Goal: Task Accomplishment & Management: Manage account settings

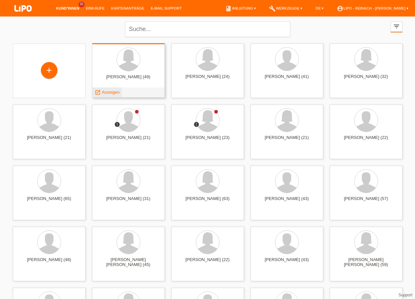
click at [119, 90] on span "Anzeigen" at bounding box center [111, 92] width 18 height 5
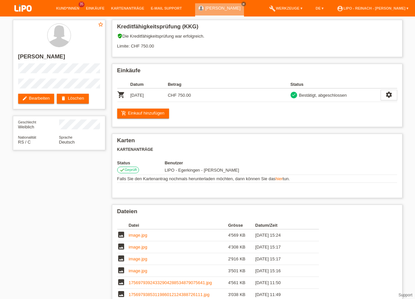
click at [20, 10] on img at bounding box center [23, 9] width 33 height 18
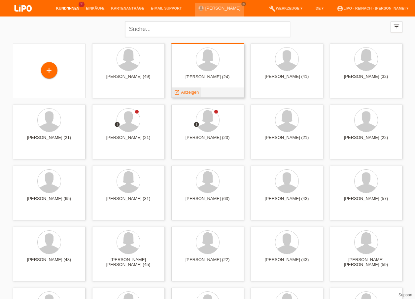
click at [192, 91] on span "Anzeigen" at bounding box center [190, 92] width 18 height 5
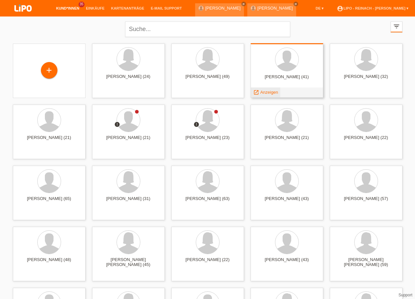
click at [271, 92] on span "Anzeigen" at bounding box center [269, 92] width 18 height 5
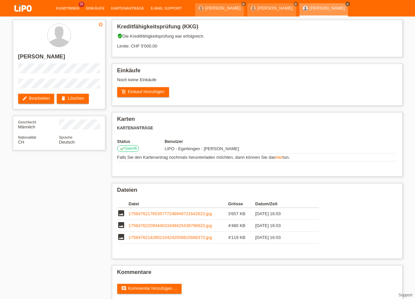
click at [346, 4] on icon "close" at bounding box center [347, 3] width 3 height 3
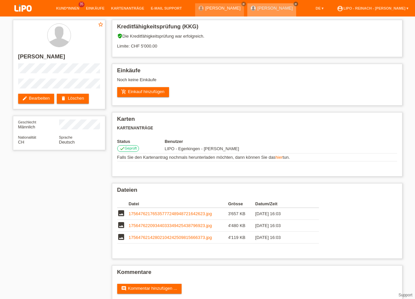
click at [294, 4] on icon "close" at bounding box center [295, 3] width 3 height 3
click at [242, 3] on icon "close" at bounding box center [243, 3] width 3 height 3
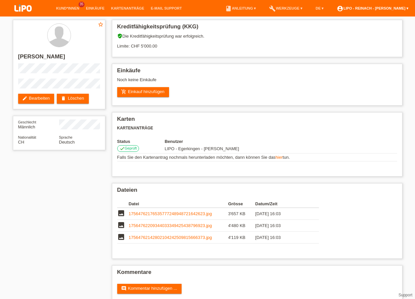
click at [363, 8] on link "account_circle LIPO - Reinach - [PERSON_NAME] ▾" at bounding box center [373, 8] width 78 height 4
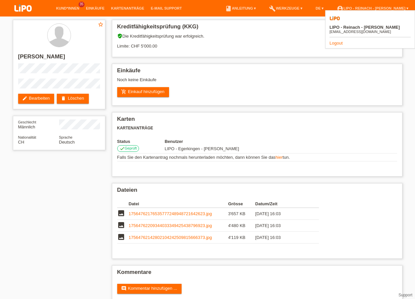
click at [336, 41] on link "Logout" at bounding box center [336, 43] width 13 height 5
